Goal: Task Accomplishment & Management: Use online tool/utility

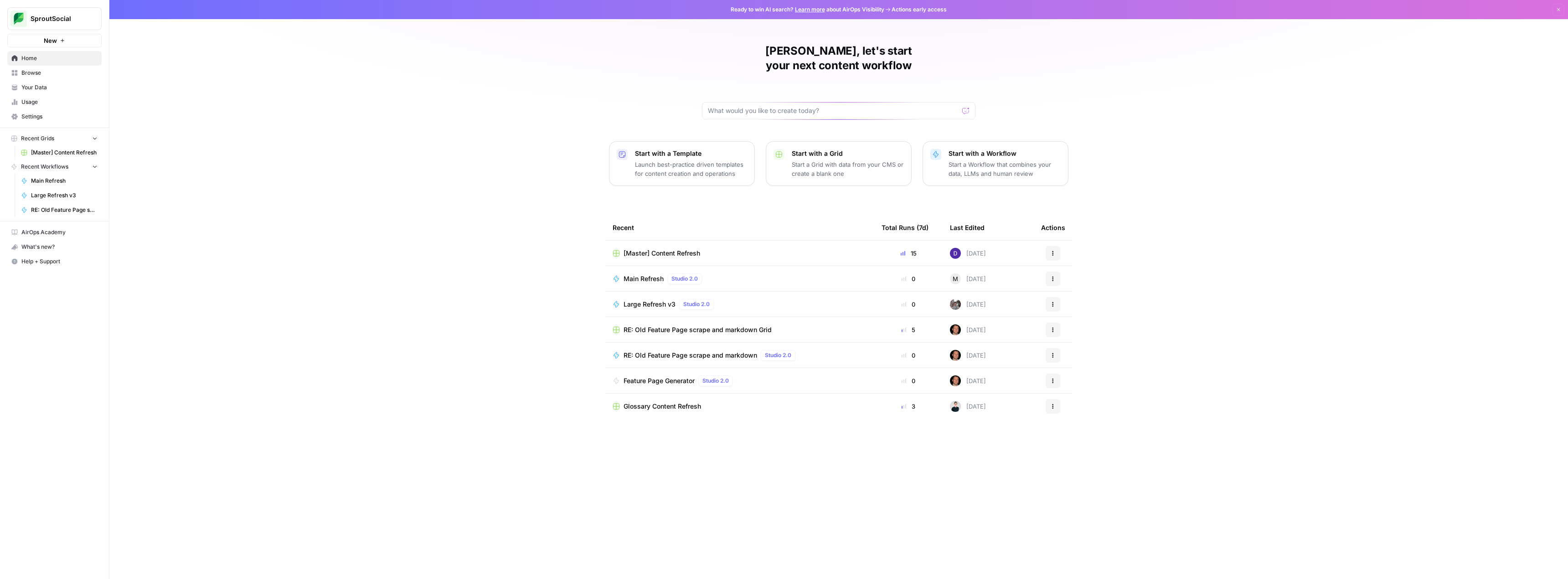
click at [719, 160] on p "Launch best-practice driven templates for content creation and operations" at bounding box center [691, 169] width 112 height 18
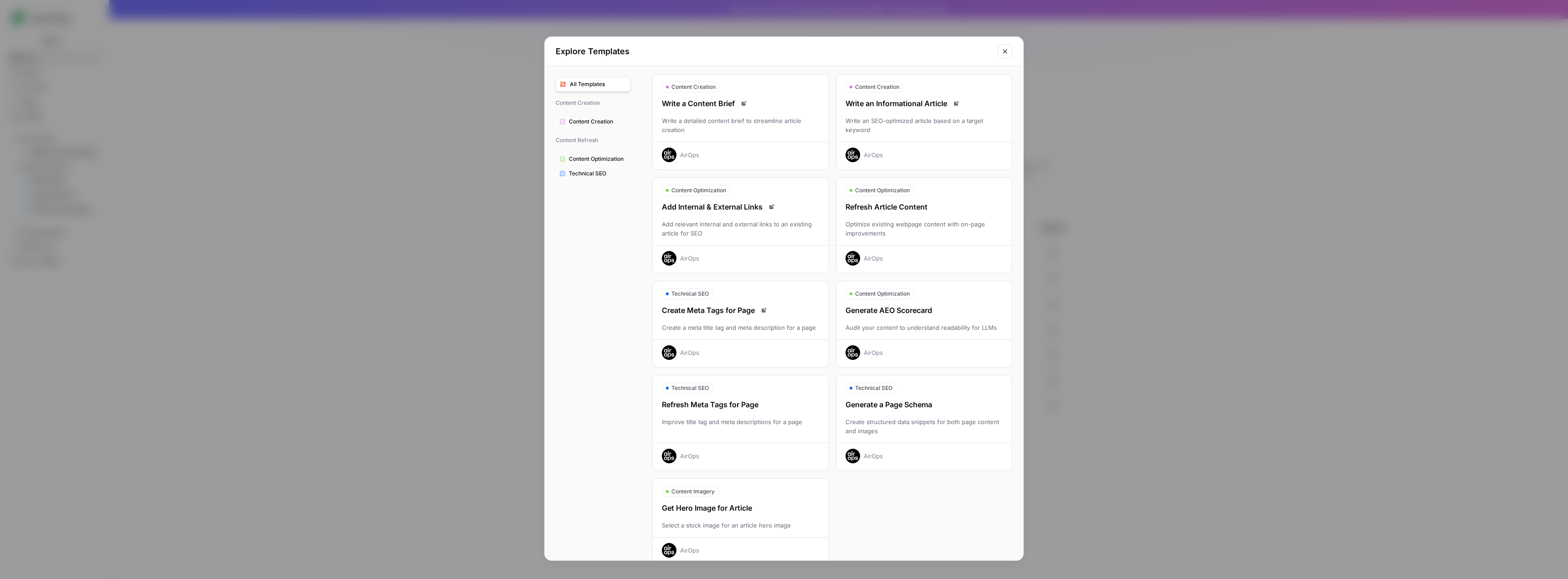
scroll to position [44, 0]
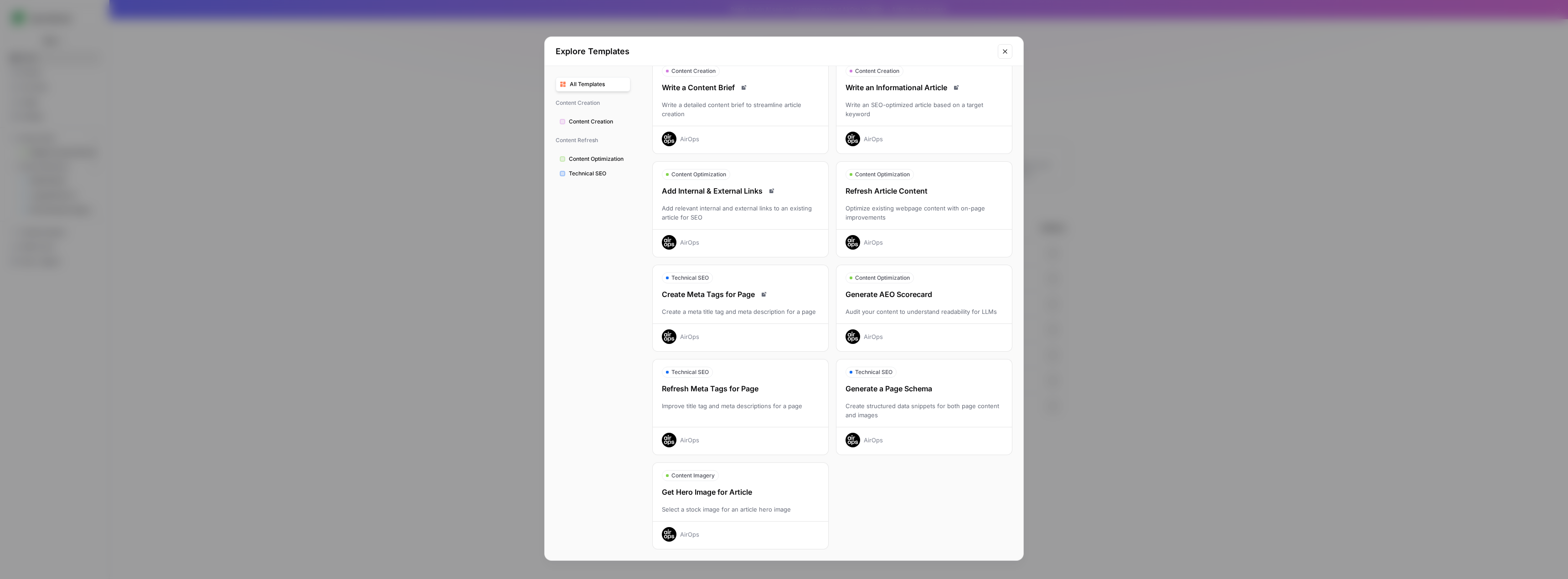
click at [675, 223] on div "Add Internal & External Links Add relevant internal and external links to an ex…" at bounding box center [740, 217] width 175 height 64
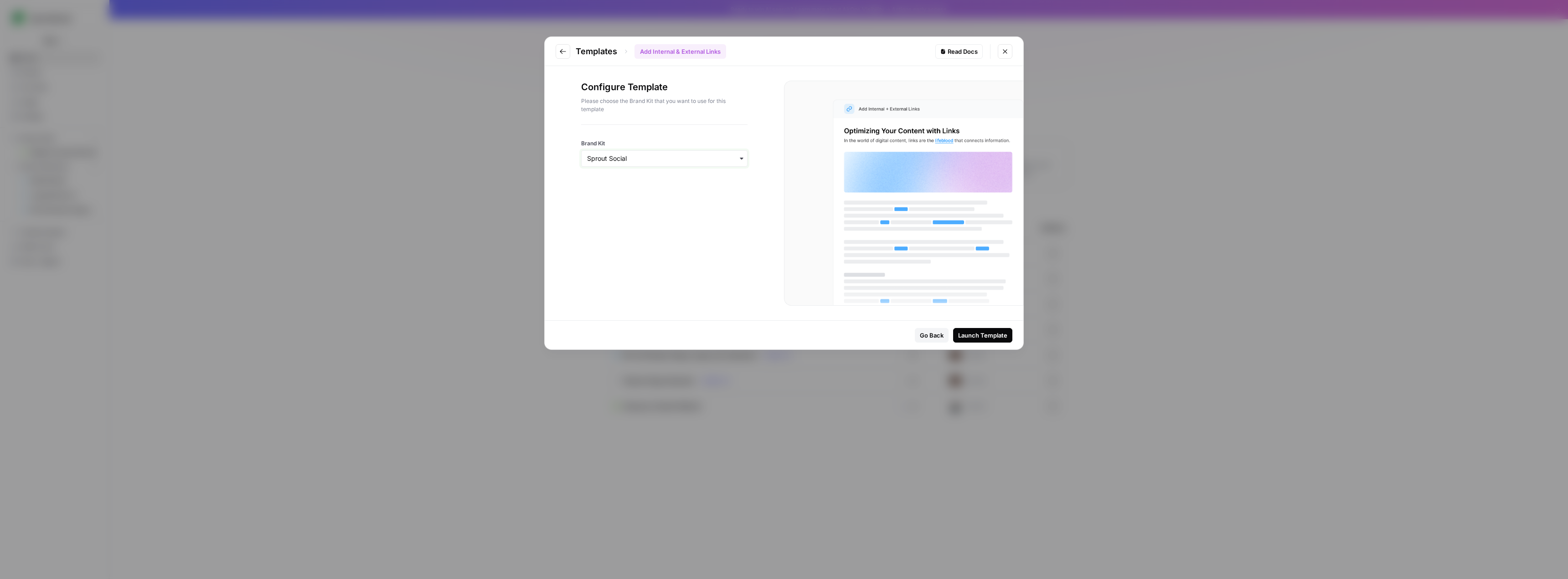
click at [677, 157] on input "Brand Kit" at bounding box center [665, 158] width 155 height 9
click at [969, 335] on div "Launch Template" at bounding box center [982, 335] width 49 height 9
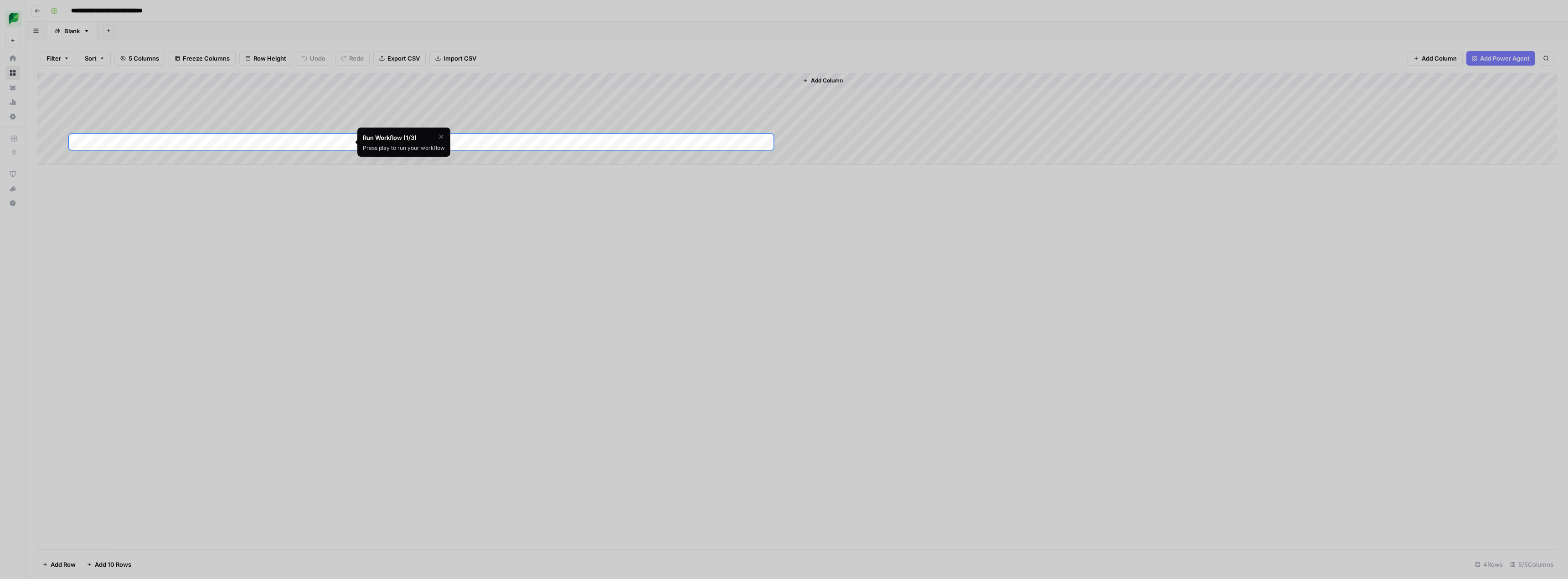
click at [396, 141] on div "Run Workflow (1/3)" at bounding box center [400, 138] width 73 height 9
click at [433, 146] on div "Press play to run your workflow" at bounding box center [404, 148] width 82 height 8
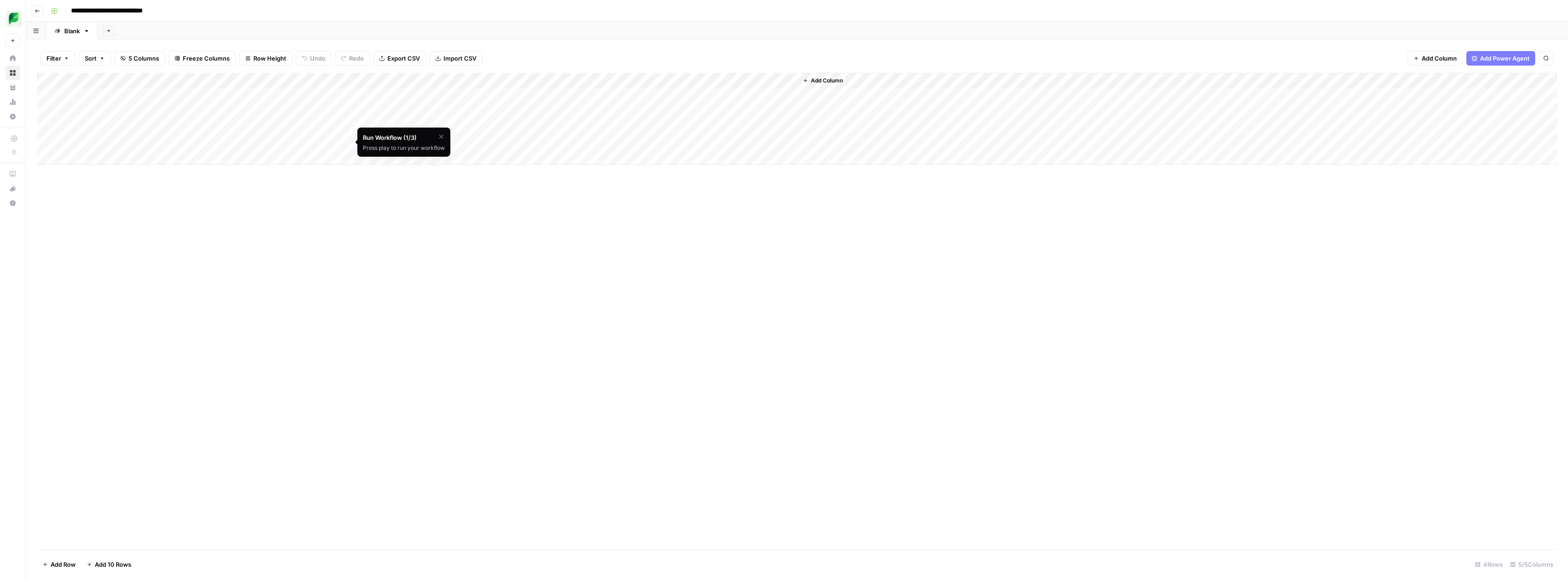
click at [286, 141] on div "Add Column" at bounding box center [796, 118] width 1520 height 92
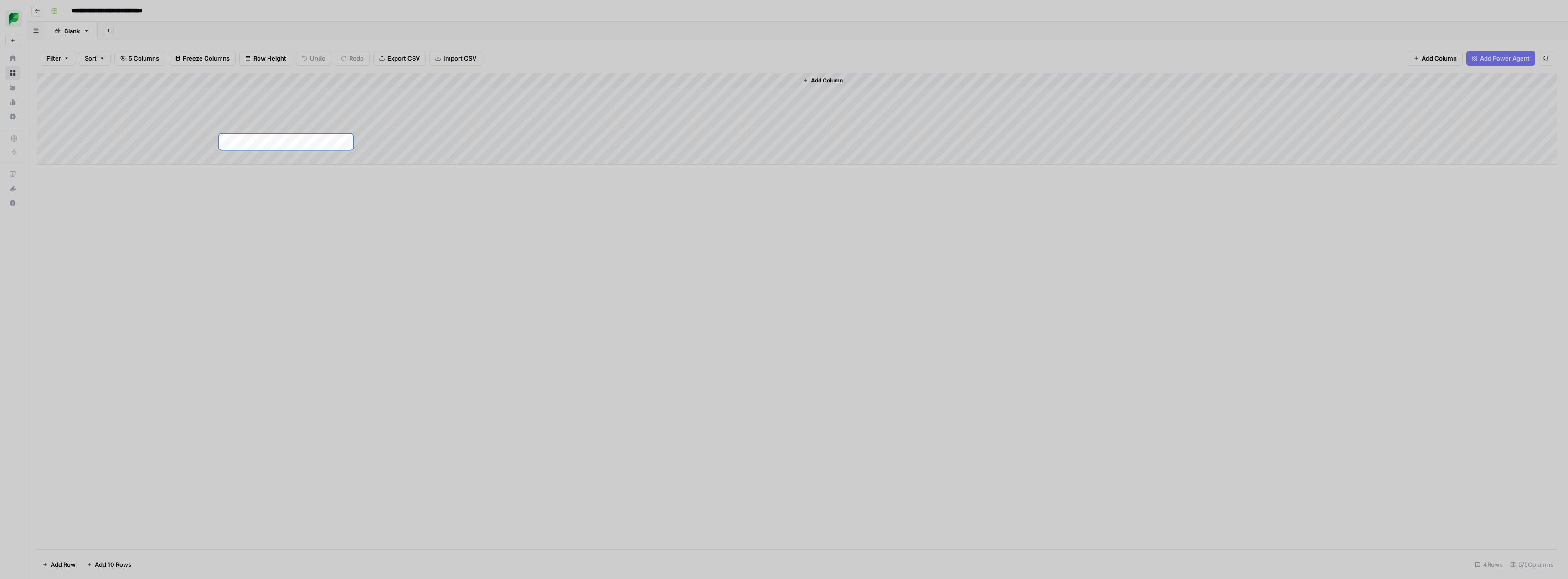
click at [372, 125] on div at bounding box center [784, 67] width 1568 height 134
click at [372, 139] on div at bounding box center [1137, 142] width 1568 height 16
click at [385, 198] on div at bounding box center [784, 439] width 1568 height 579
click at [1427, 58] on div at bounding box center [784, 67] width 1568 height 134
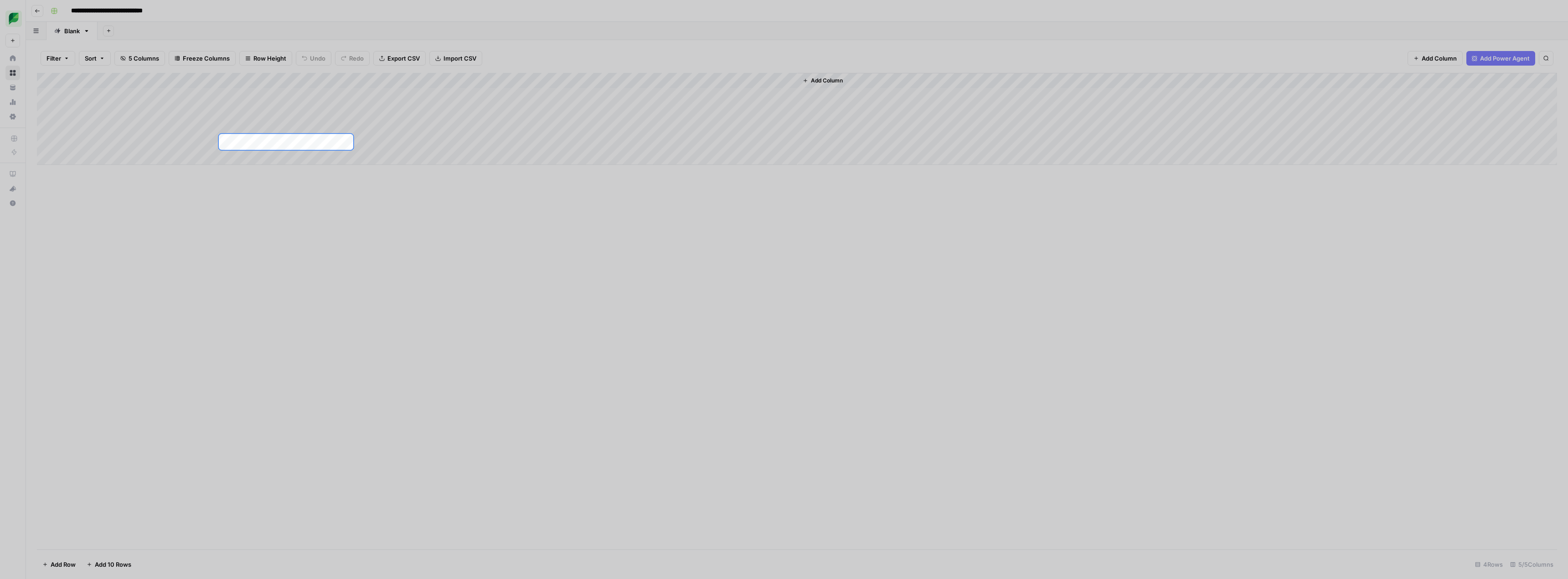
click at [303, 141] on div "Add Column" at bounding box center [796, 118] width 1520 height 92
click at [403, 149] on div at bounding box center [1137, 142] width 1568 height 16
click at [416, 141] on div at bounding box center [1137, 142] width 1568 height 16
click at [410, 183] on div at bounding box center [784, 439] width 1568 height 579
click at [70, 29] on div at bounding box center [784, 67] width 1568 height 134
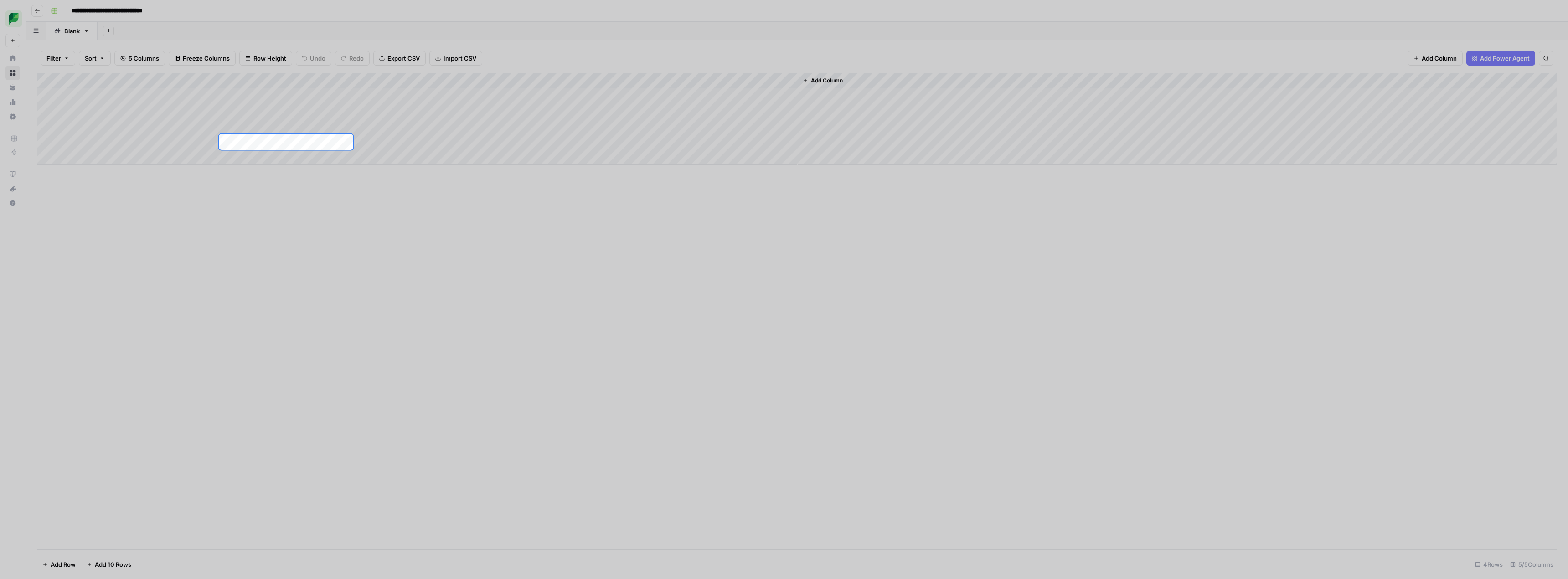
click at [85, 30] on div at bounding box center [784, 67] width 1568 height 134
click at [72, 37] on div at bounding box center [784, 67] width 1568 height 134
click at [62, 60] on div at bounding box center [784, 67] width 1568 height 134
click at [12, 89] on div at bounding box center [784, 67] width 1568 height 134
click at [100, 209] on div at bounding box center [784, 439] width 1568 height 579
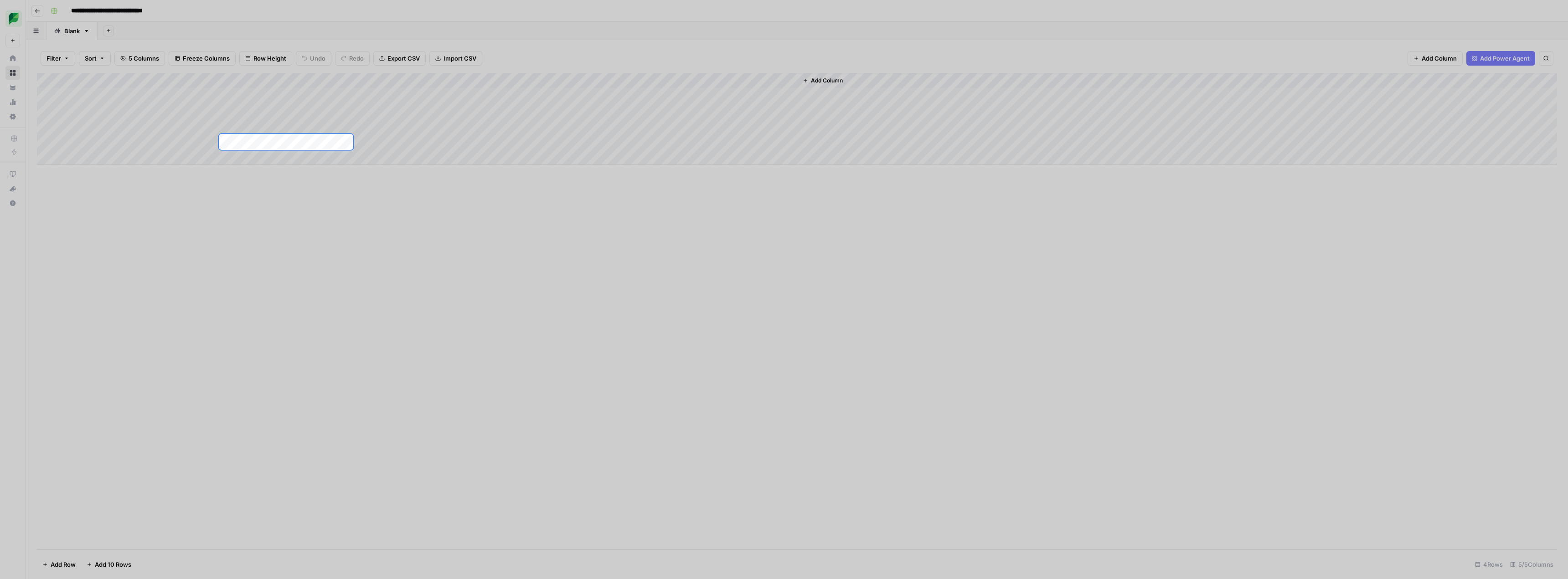
click at [240, 228] on div at bounding box center [784, 439] width 1568 height 579
drag, startPoint x: 424, startPoint y: 105, endPoint x: 432, endPoint y: 102, distance: 8.5
click at [427, 104] on div at bounding box center [784, 67] width 1568 height 134
click at [478, 108] on div at bounding box center [784, 67] width 1568 height 134
click at [572, 99] on div at bounding box center [784, 67] width 1568 height 134
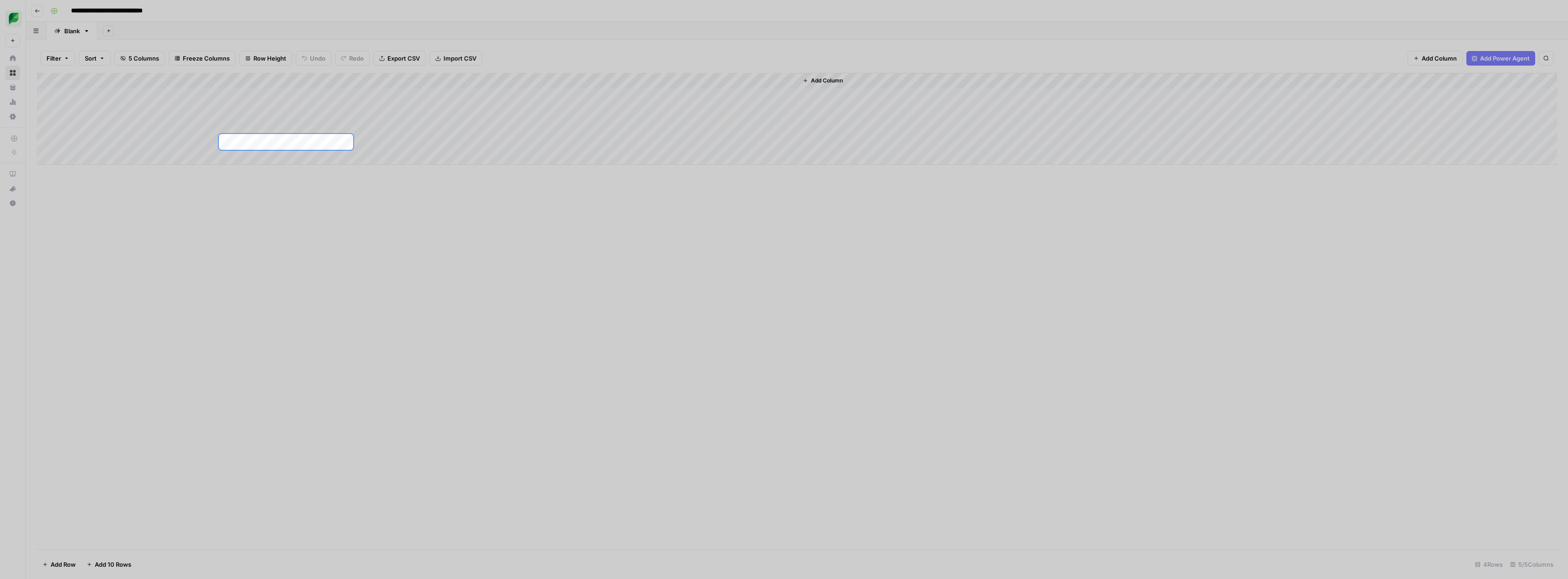
click at [16, 14] on div at bounding box center [784, 67] width 1568 height 134
click at [12, 17] on div at bounding box center [784, 67] width 1568 height 134
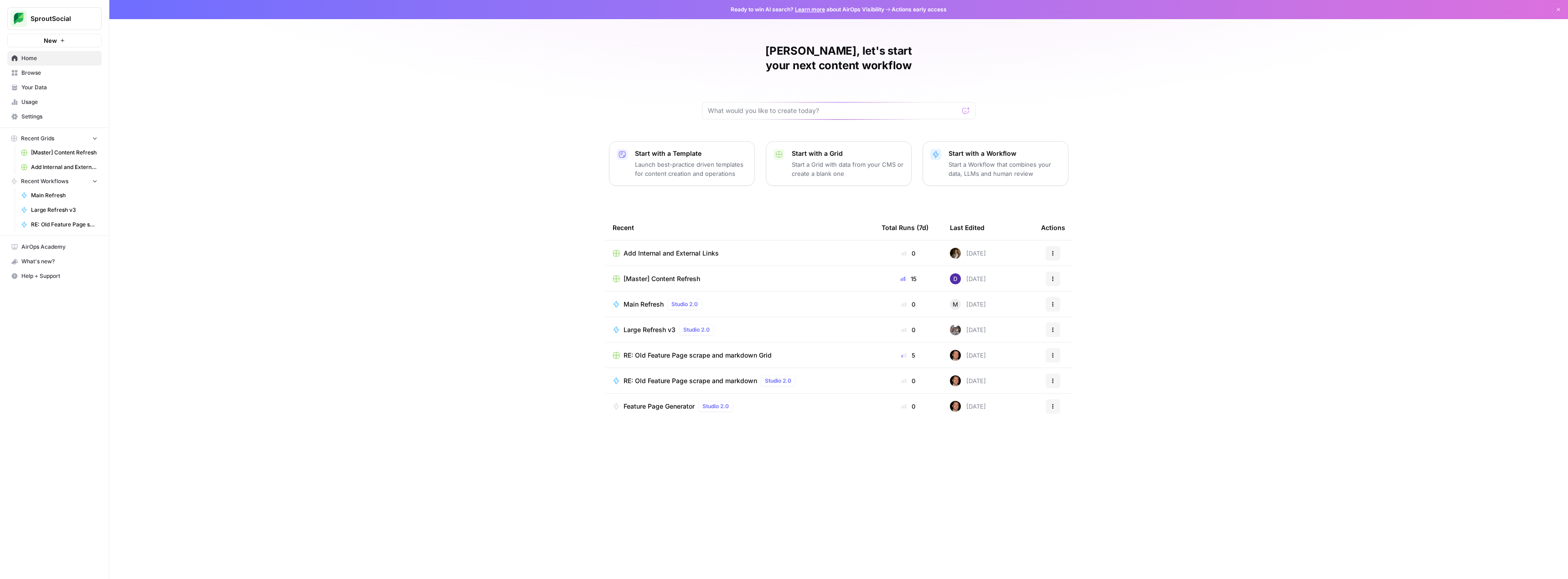
click at [1016, 160] on p "Start a Workflow that combines your data, LLMs and human review" at bounding box center [1005, 169] width 112 height 18
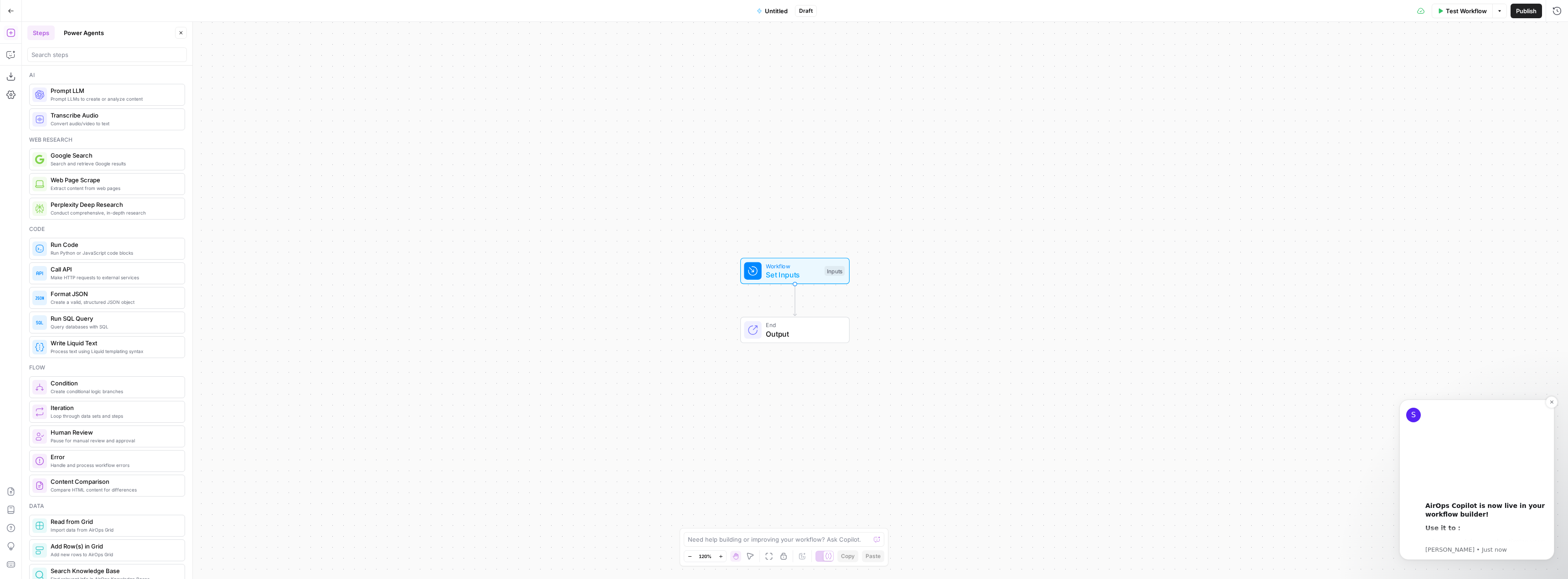
click at [1500, 519] on div "AirOps Copilot is now live in your workflow builder!" at bounding box center [1486, 511] width 122 height 18
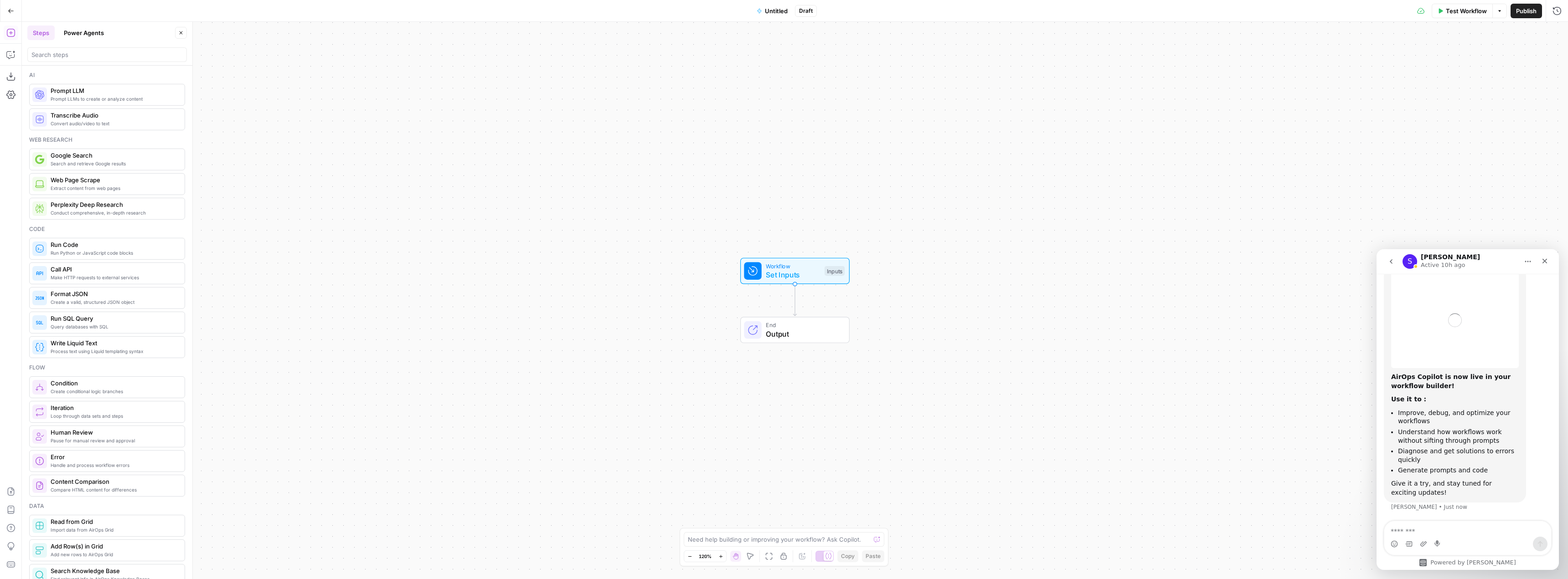
scroll to position [35, 0]
click at [1546, 257] on icon "Close" at bounding box center [1545, 261] width 7 height 7
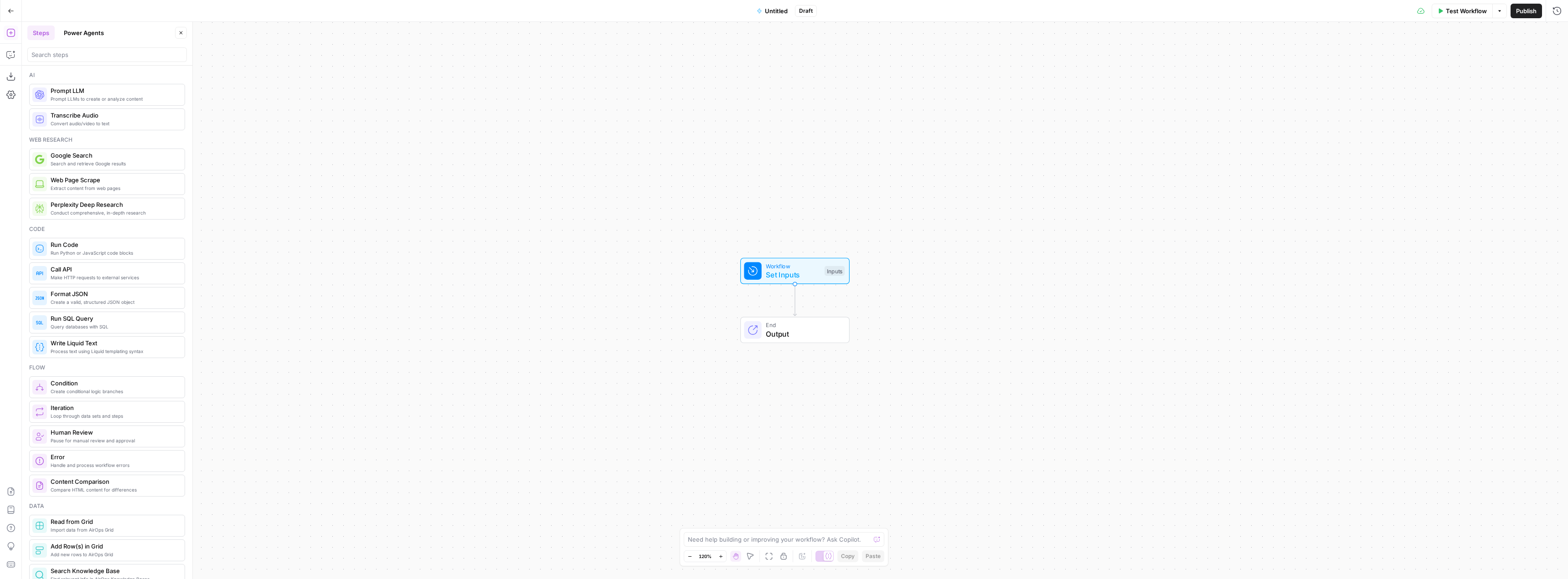
click at [86, 36] on button "Power Agents" at bounding box center [84, 33] width 51 height 14
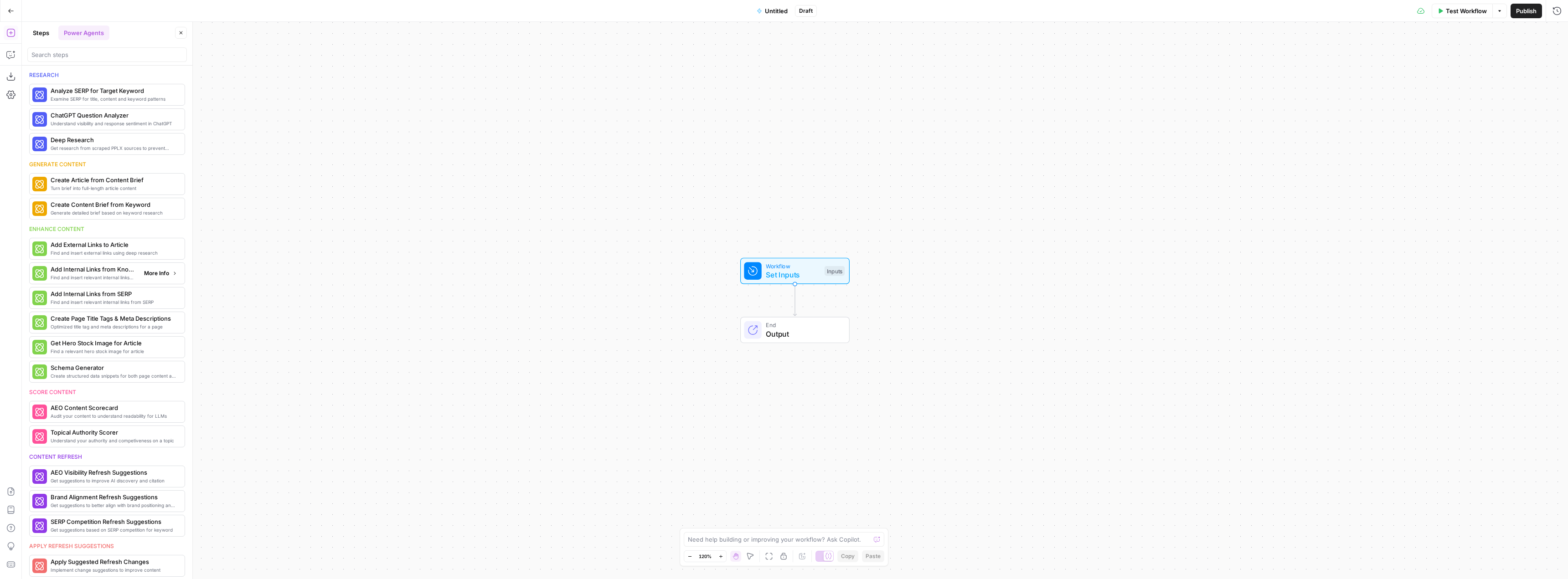
click at [158, 274] on span "More Info" at bounding box center [157, 273] width 25 height 8
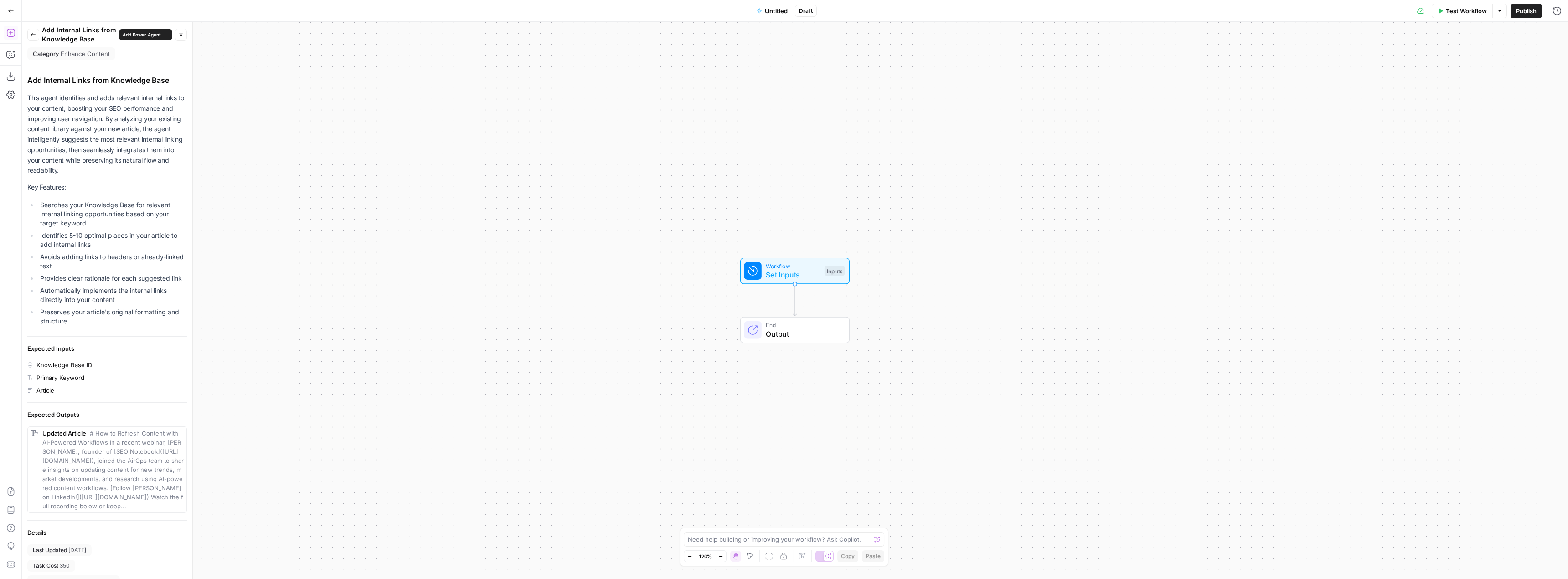
scroll to position [0, 0]
click at [91, 61] on span "Enhance Content" at bounding box center [85, 59] width 49 height 9
click at [804, 271] on span "Set Inputs" at bounding box center [792, 275] width 54 height 11
click at [1492, 64] on button "Add Field" at bounding box center [1469, 61] width 152 height 14
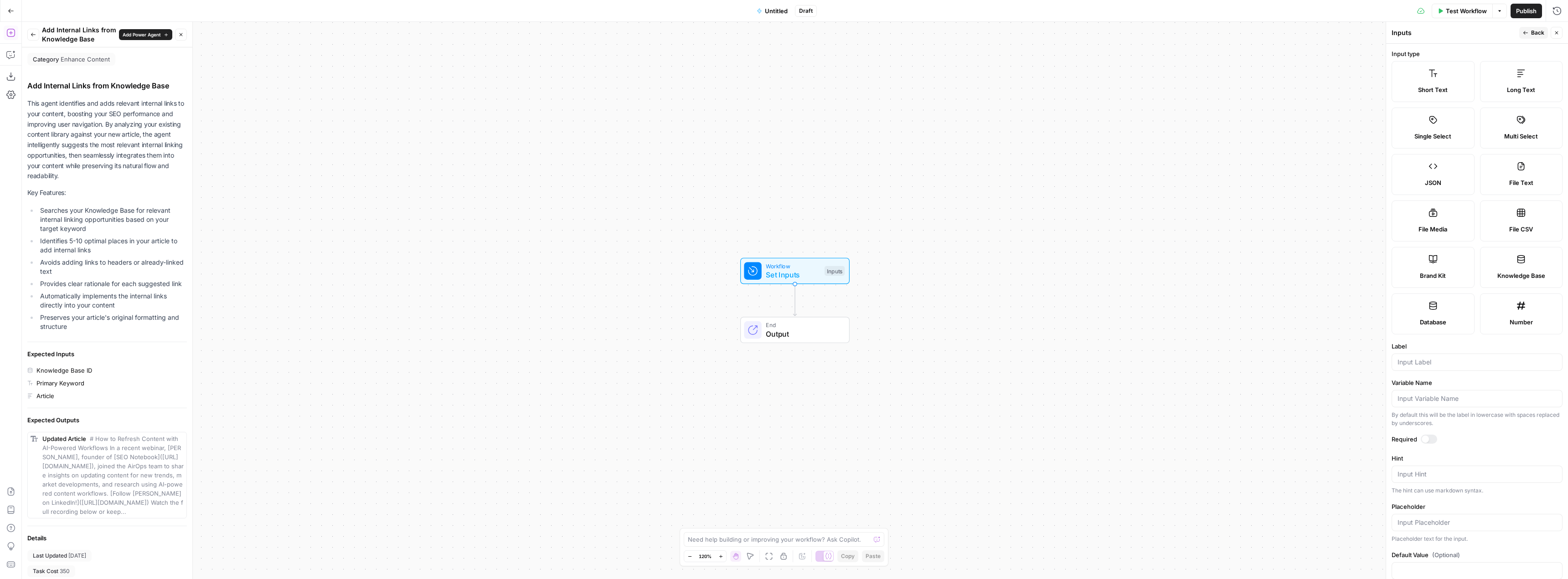
click at [12, 12] on icon "button" at bounding box center [11, 11] width 6 height 6
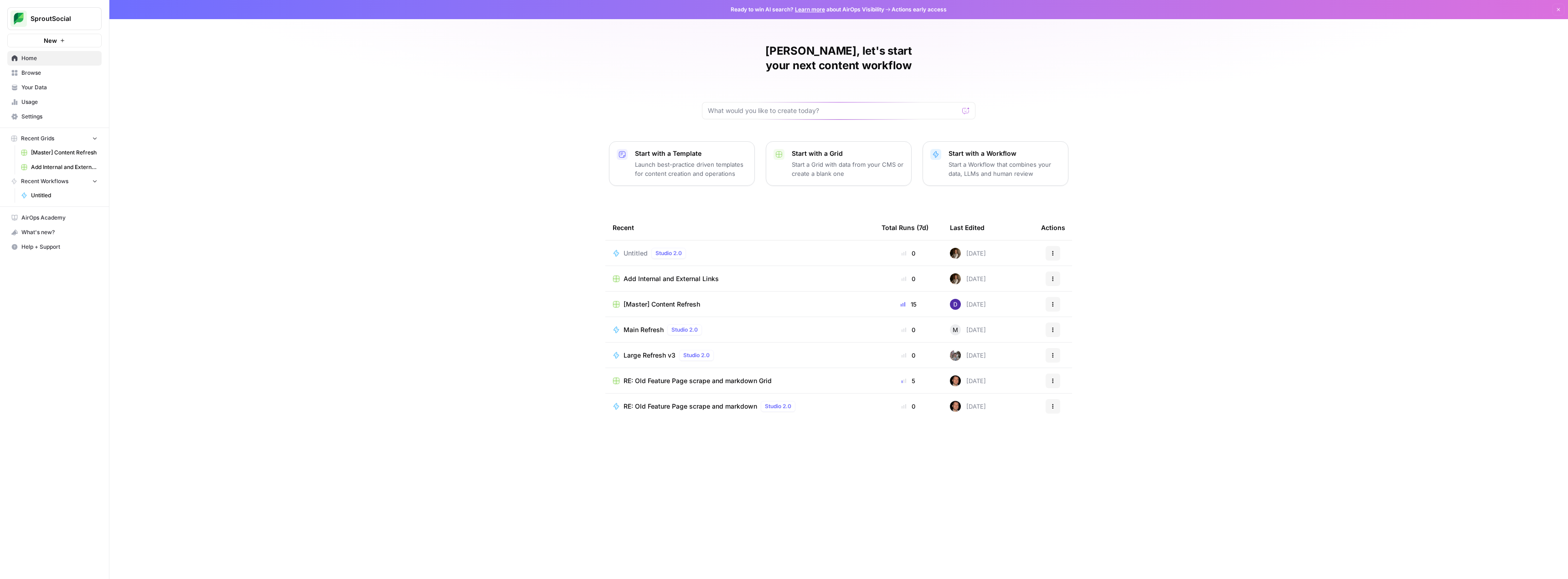
click at [41, 76] on span "Browse" at bounding box center [60, 72] width 77 height 8
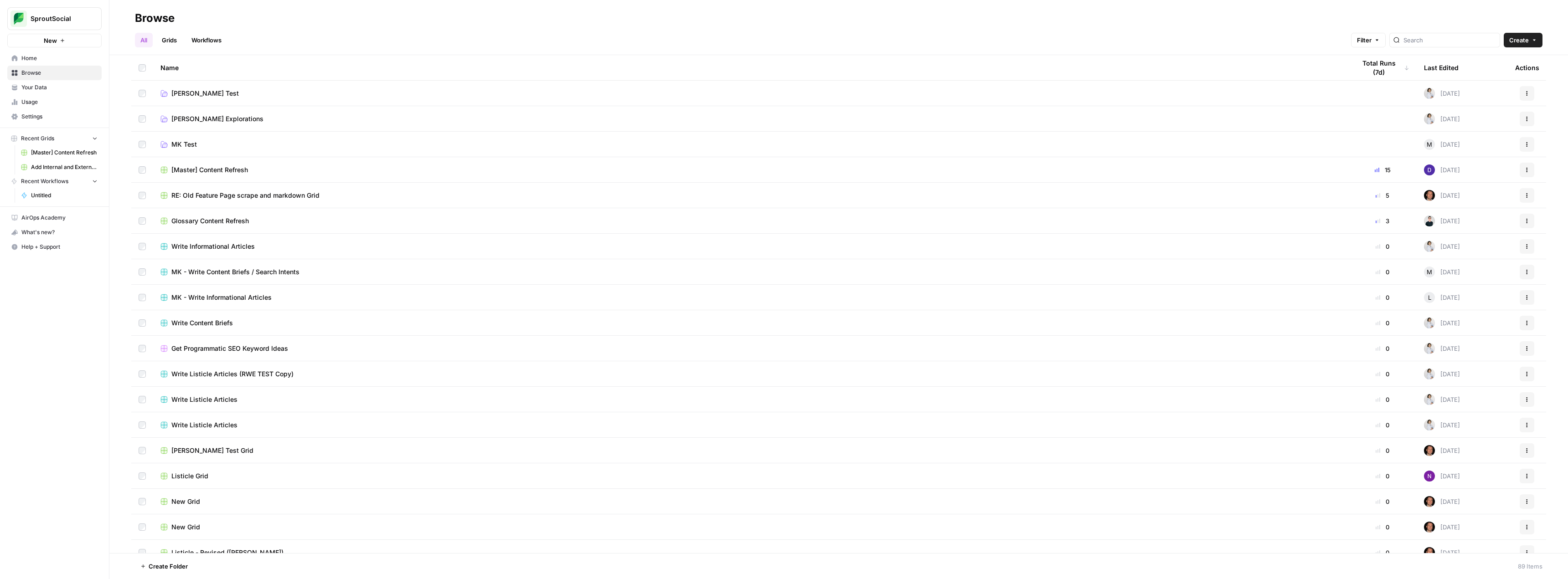
click at [181, 144] on span "MK Test" at bounding box center [184, 144] width 26 height 9
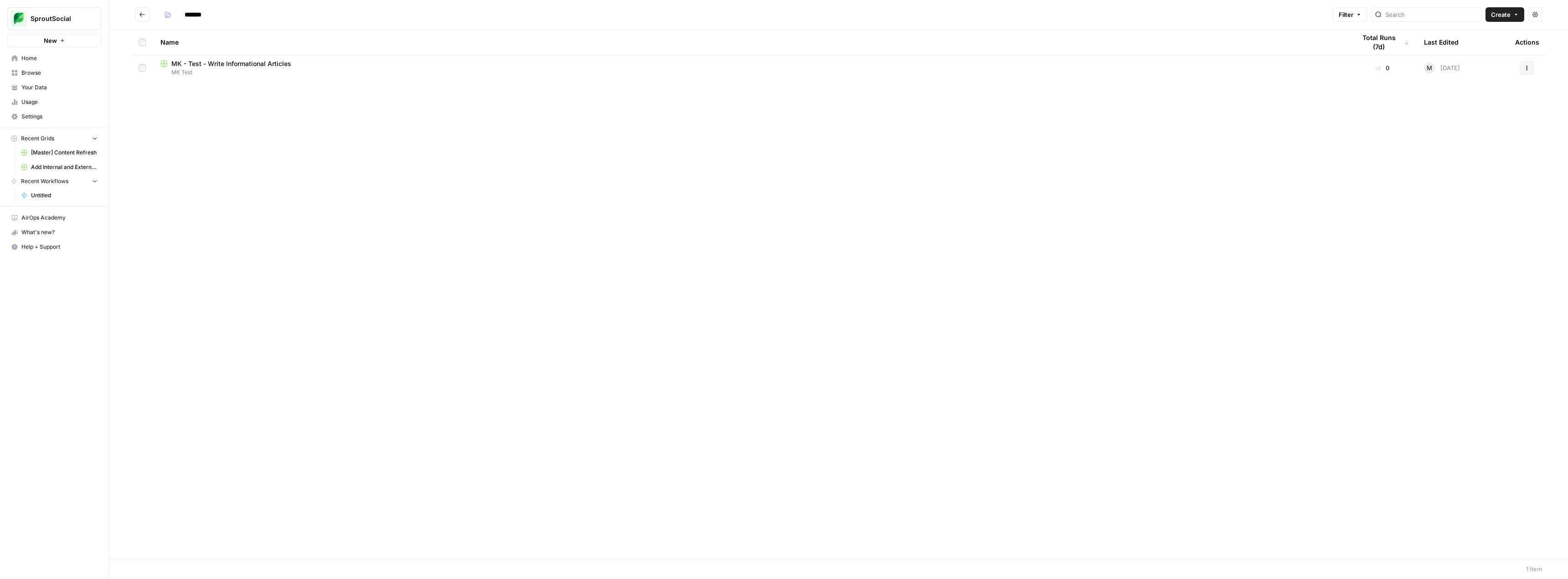
click at [222, 67] on span "MK - Test - Write Informational Articles" at bounding box center [231, 64] width 120 height 9
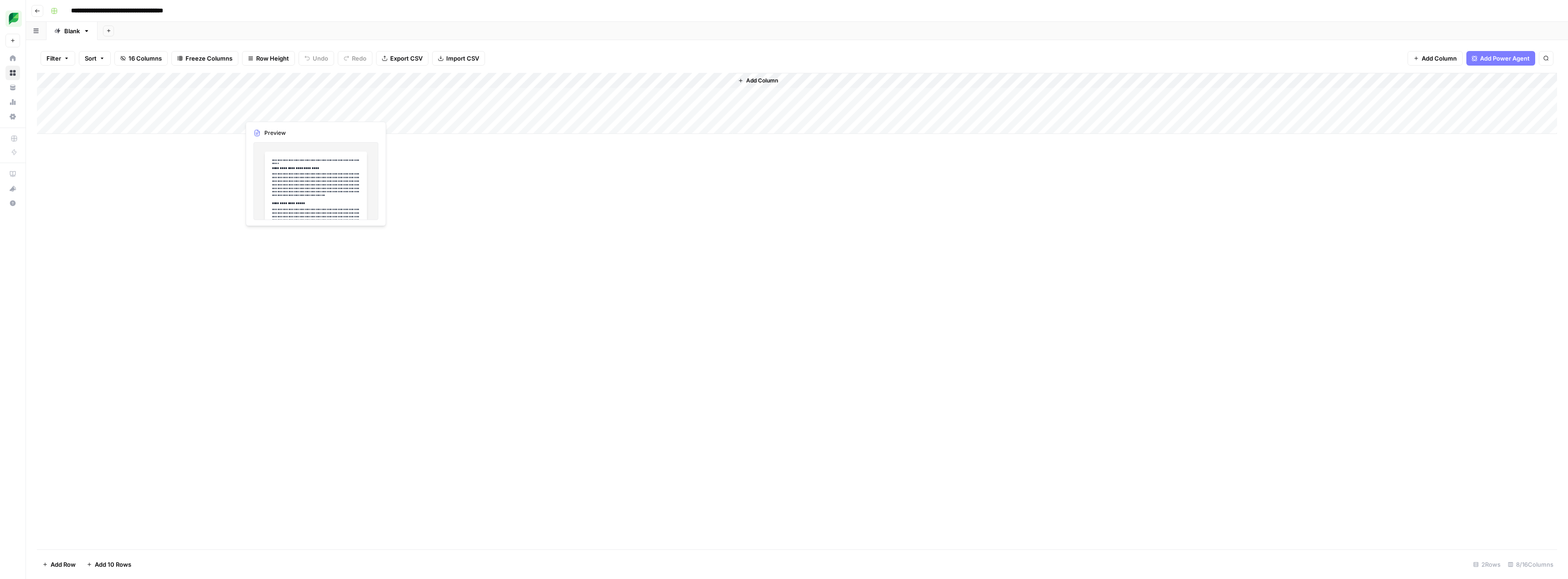
click at [253, 111] on div "Add Column" at bounding box center [796, 103] width 1520 height 61
click at [611, 112] on div "Add Column" at bounding box center [796, 103] width 1520 height 61
click at [631, 109] on div "Add Column" at bounding box center [796, 103] width 1520 height 61
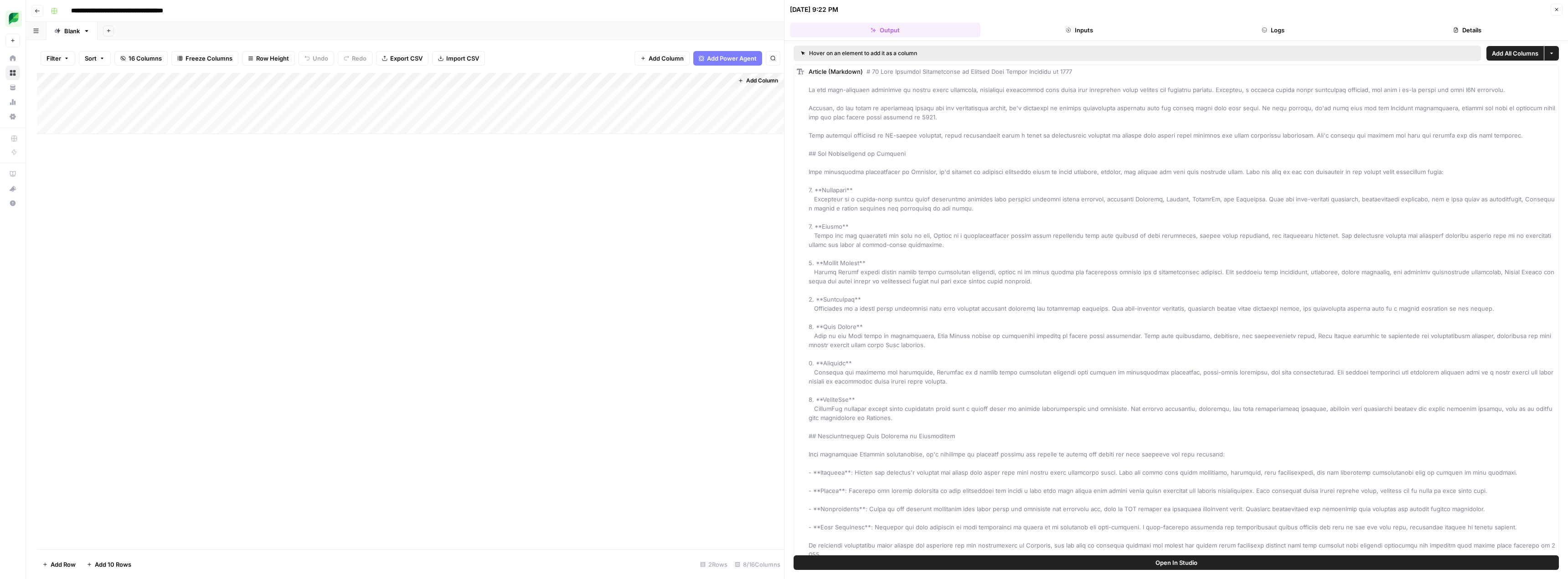
click at [621, 97] on div "Add Column" at bounding box center [409, 103] width 747 height 61
click at [627, 94] on div "Add Column" at bounding box center [409, 103] width 747 height 61
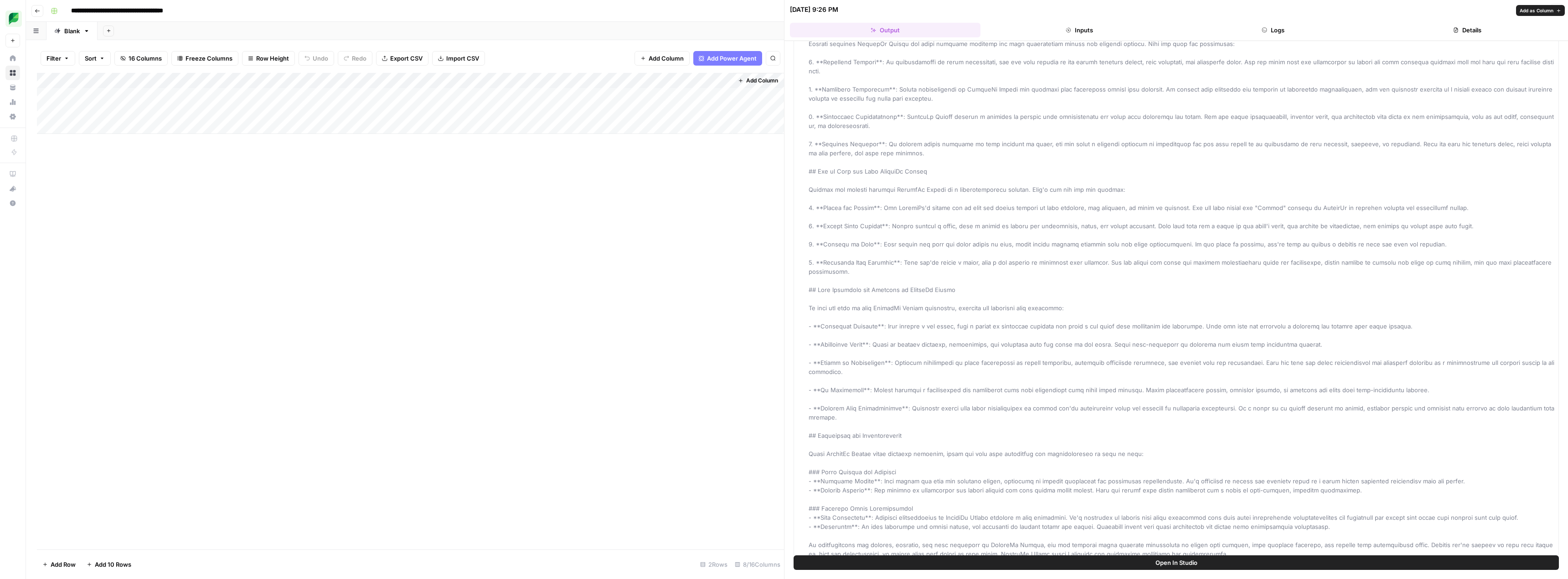
scroll to position [146, 0]
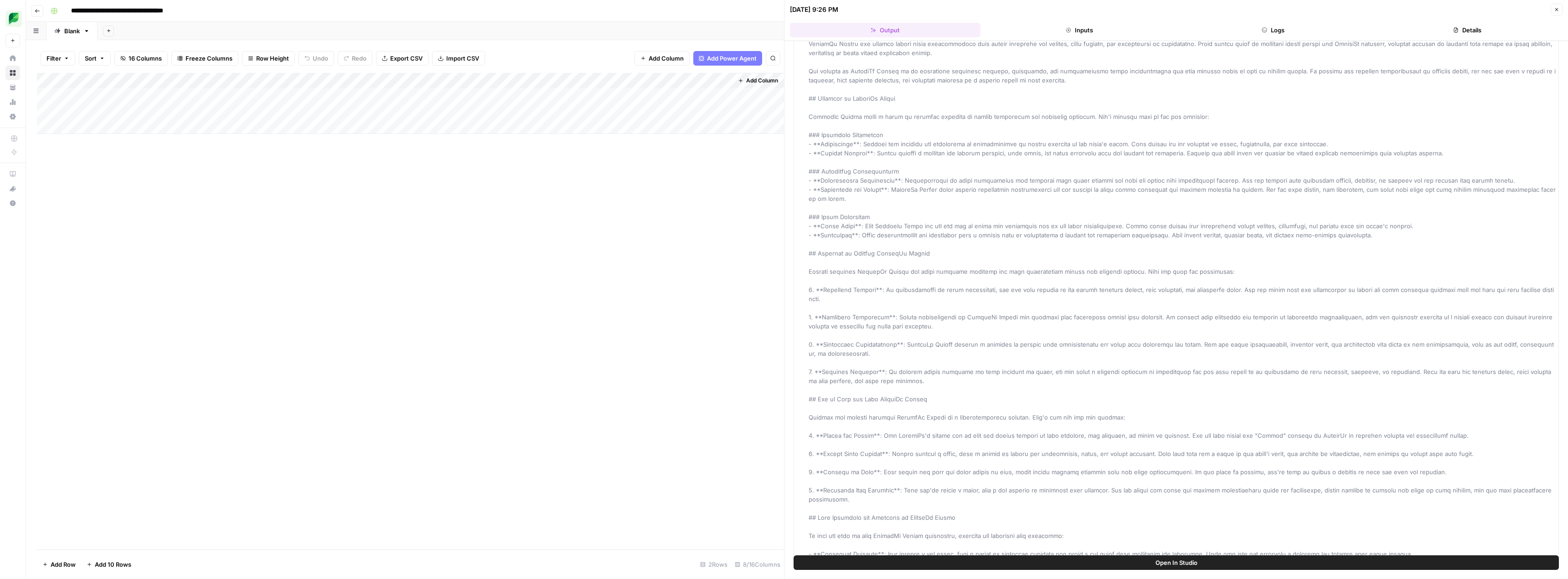
click at [1555, 12] on button "Close" at bounding box center [1556, 9] width 12 height 12
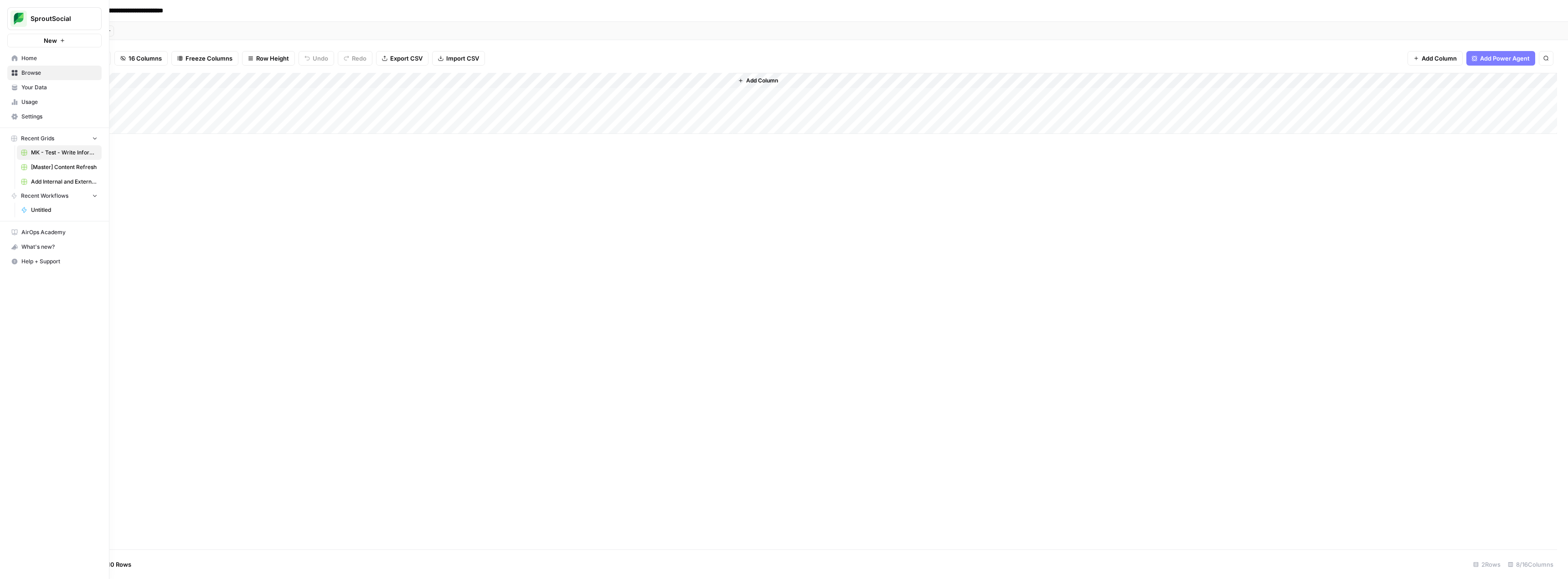
click at [9, 17] on button "SproutSocial" at bounding box center [54, 19] width 94 height 23
click at [49, 233] on span "AirOps Academy" at bounding box center [60, 232] width 77 height 8
click at [16, 20] on img "Workspace: SproutSocial" at bounding box center [19, 19] width 16 height 16
click at [39, 64] on span "SproutSocial" at bounding box center [84, 68] width 112 height 9
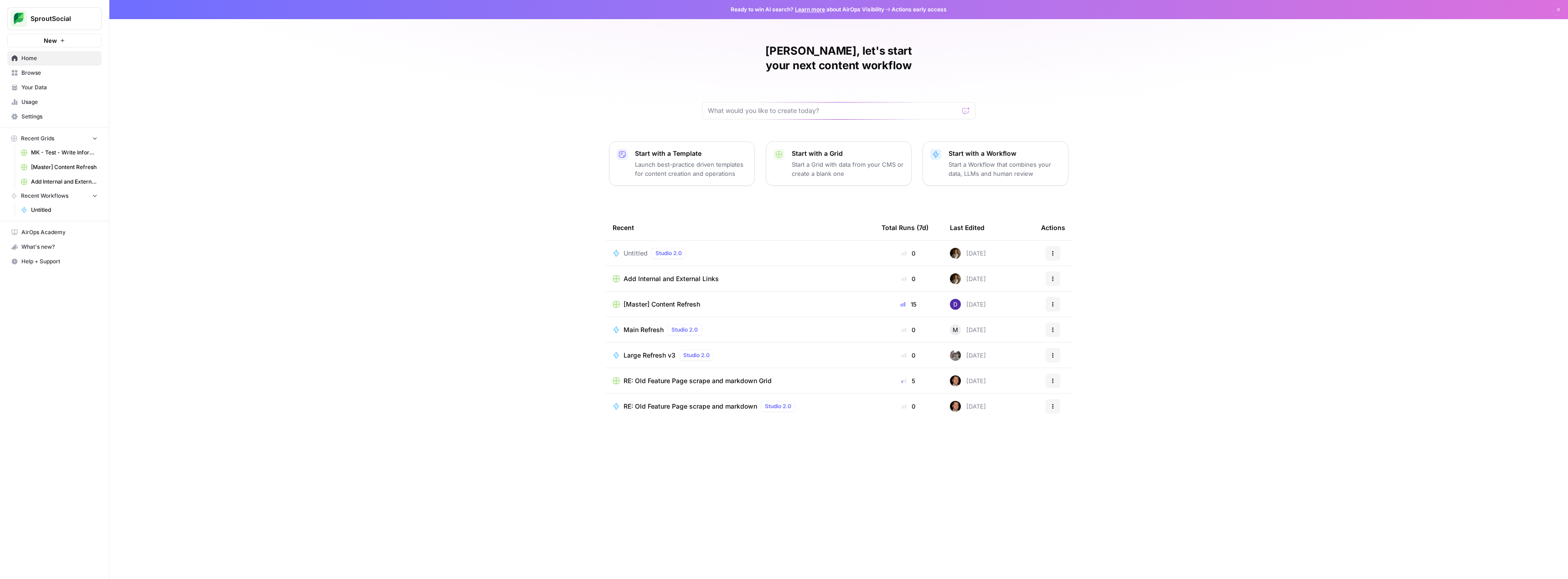
click at [1050, 246] on button "Actions" at bounding box center [1053, 253] width 14 height 14
click at [1071, 279] on span "Delete" at bounding box center [1100, 280] width 73 height 9
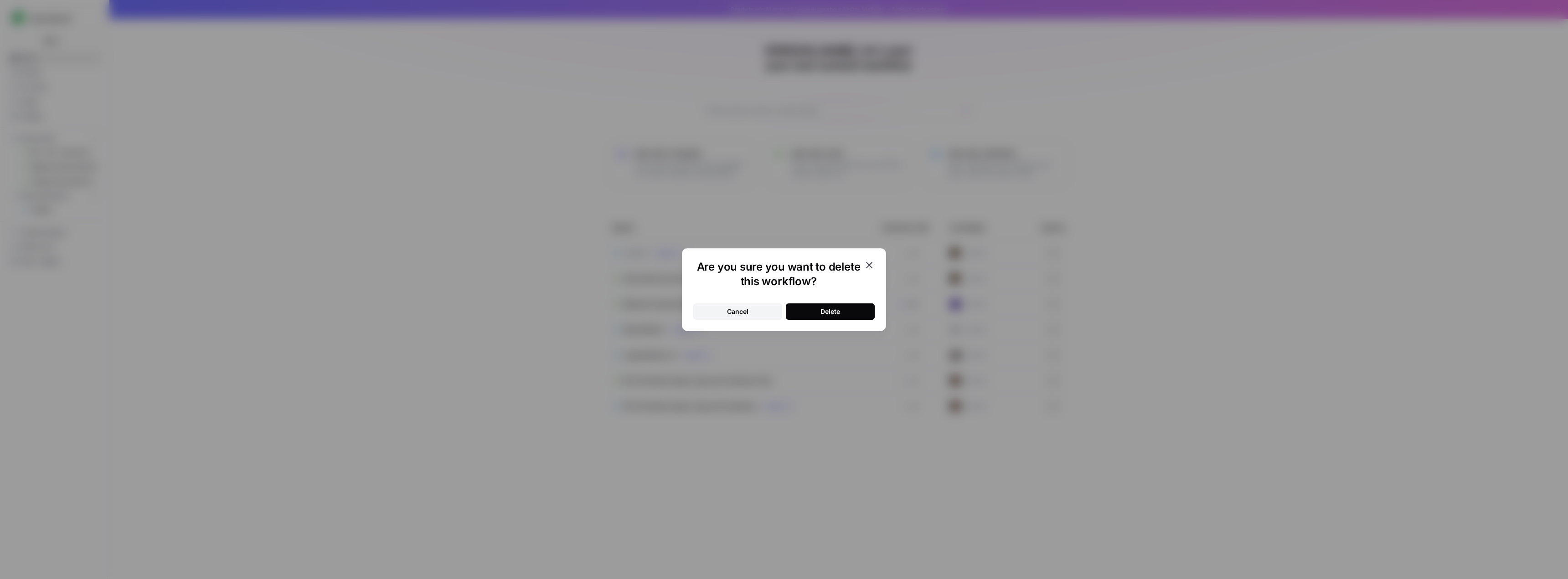
click at [857, 314] on button "Delete" at bounding box center [830, 311] width 89 height 16
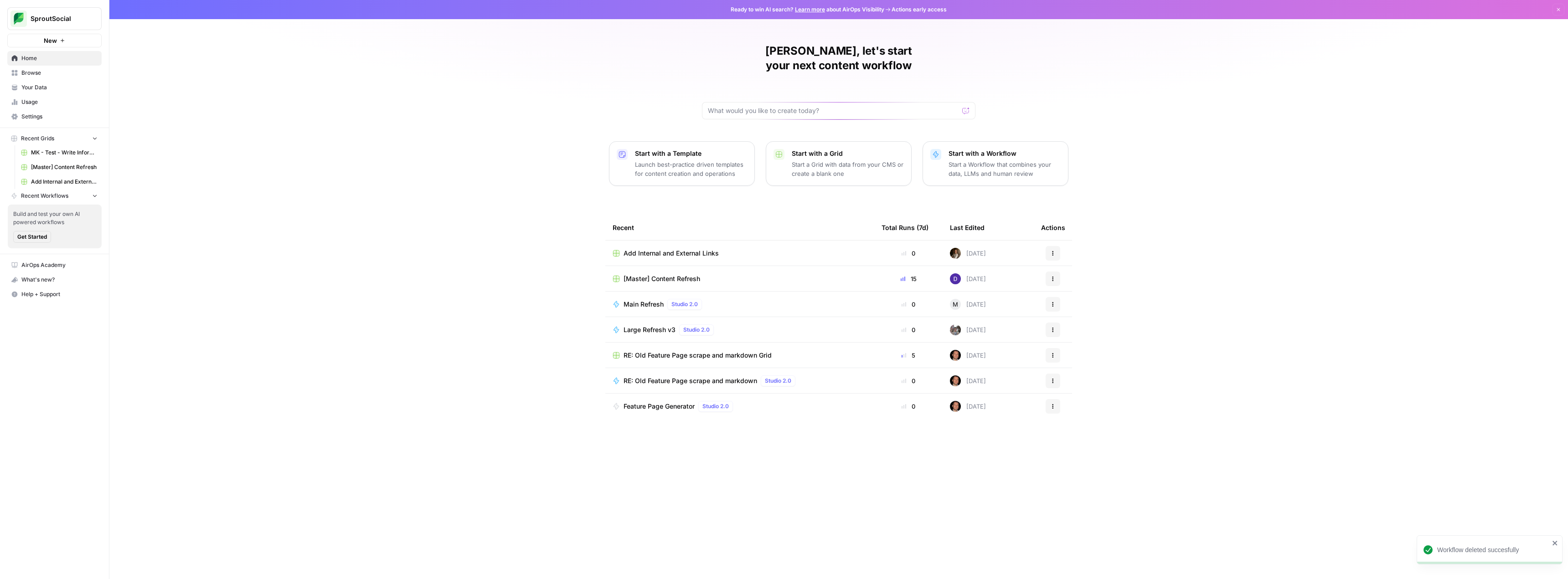
click at [1051, 251] on icon "button" at bounding box center [1053, 253] width 5 height 5
click at [864, 249] on div "Add Internal and External Links" at bounding box center [740, 253] width 255 height 9
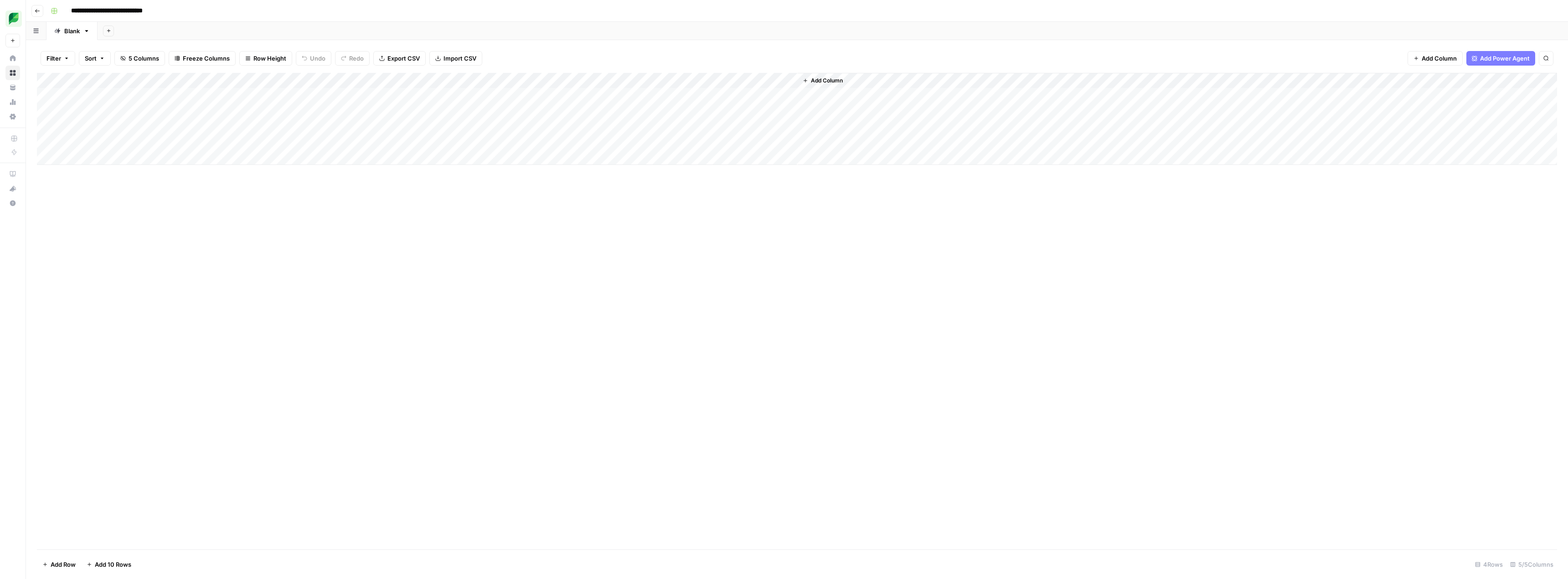
click at [94, 158] on div "Add Column" at bounding box center [796, 118] width 1520 height 92
click at [332, 81] on div "Add Column" at bounding box center [796, 126] width 1520 height 108
click at [280, 106] on input "Add Internal Links from SERP" at bounding box center [273, 102] width 93 height 9
click at [269, 83] on div "Add Column" at bounding box center [796, 126] width 1520 height 108
click at [173, 157] on div "Add Column" at bounding box center [796, 126] width 1520 height 108
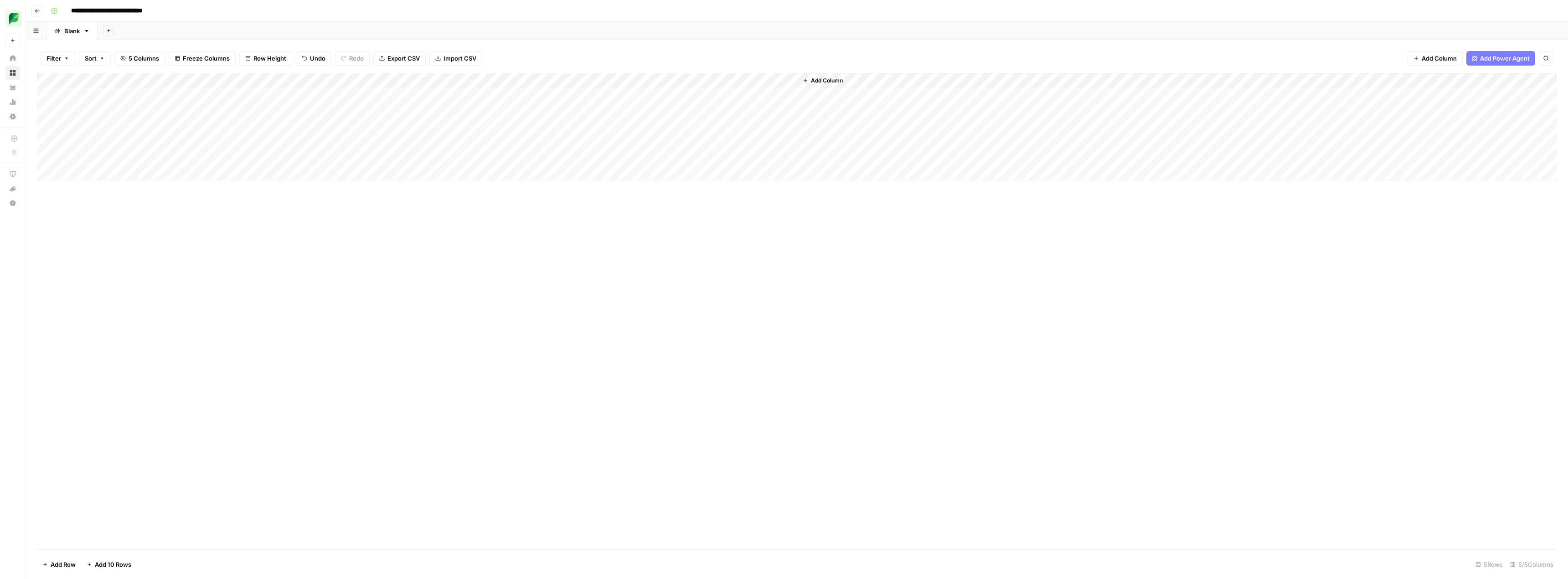
click at [108, 154] on div "Add Column" at bounding box center [796, 126] width 1520 height 108
type input "**********"
click at [190, 203] on div "Add Column" at bounding box center [796, 311] width 1520 height 477
click at [279, 156] on div "Add Column" at bounding box center [796, 126] width 1520 height 108
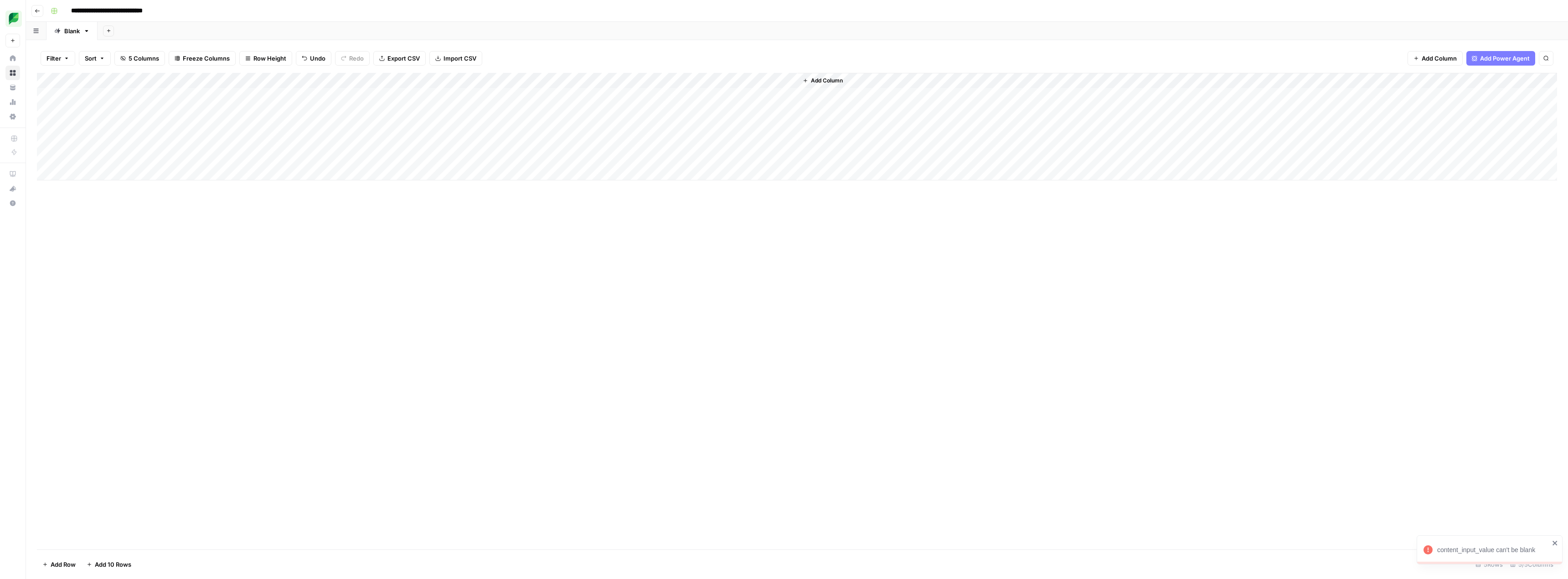
click at [286, 158] on div "Add Column" at bounding box center [796, 126] width 1520 height 108
click at [309, 221] on div "Add Column" at bounding box center [796, 311] width 1520 height 477
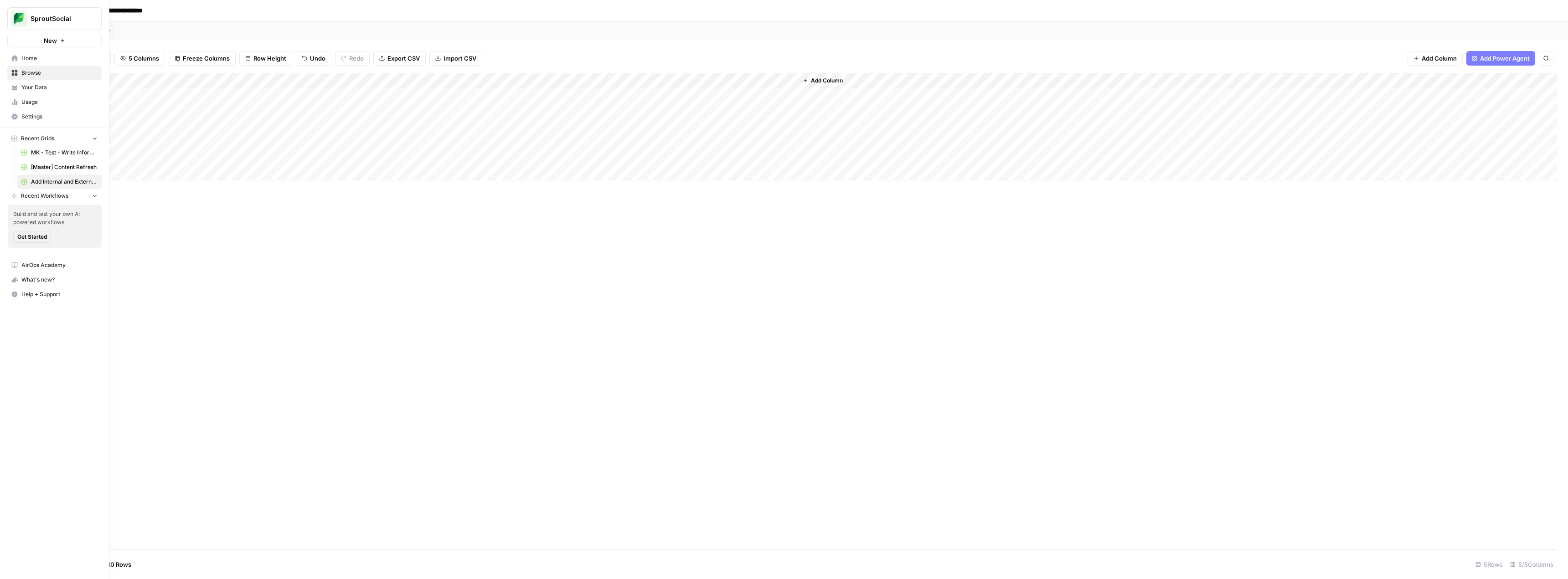
click at [48, 268] on span "AirOps Academy" at bounding box center [60, 264] width 77 height 8
